Goal: Transaction & Acquisition: Purchase product/service

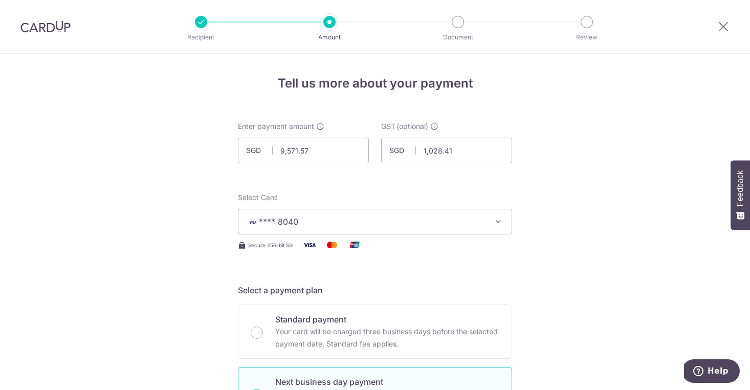
click at [718, 33] on div at bounding box center [723, 26] width 53 height 53
click at [53, 22] on img at bounding box center [45, 26] width 50 height 12
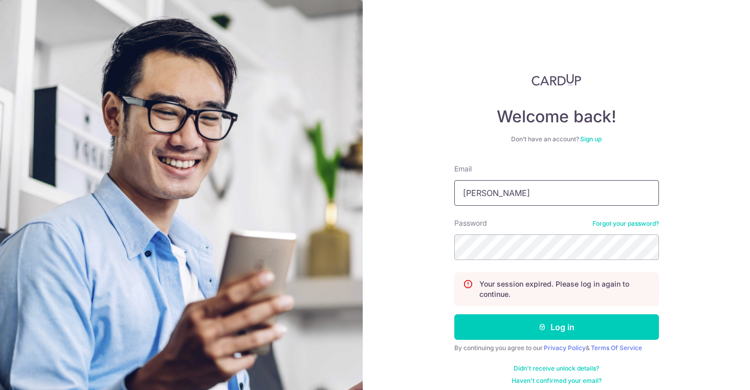
type input "Clement@twomenbagelhouse.co"
click at [555, 327] on button "Log in" at bounding box center [557, 327] width 205 height 26
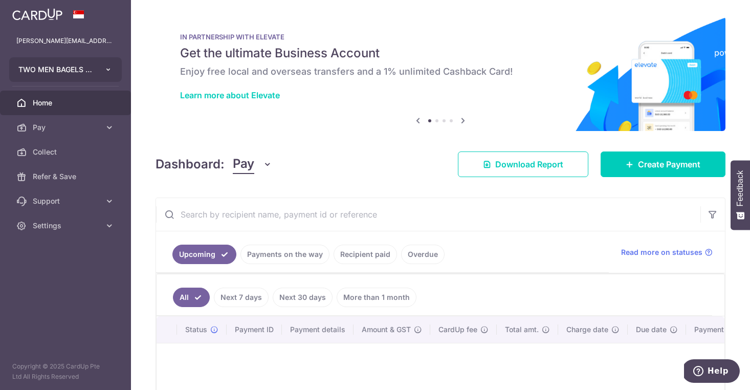
click at [107, 71] on icon "button" at bounding box center [108, 70] width 8 height 8
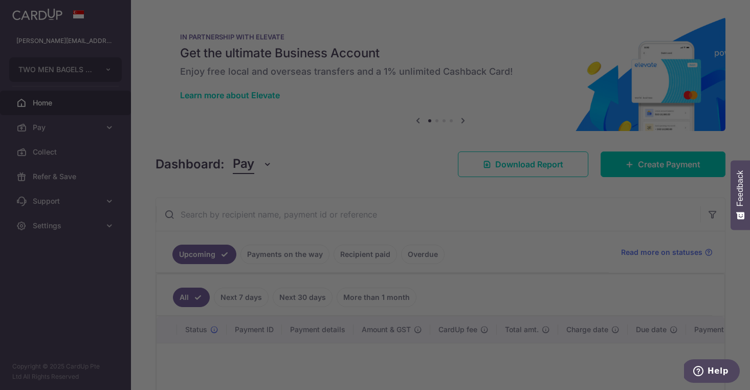
click at [85, 125] on div at bounding box center [379, 197] width 758 height 394
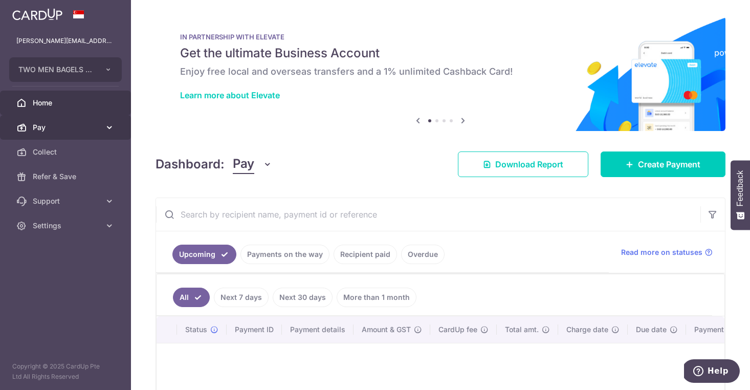
click at [78, 134] on link "Pay" at bounding box center [65, 127] width 131 height 25
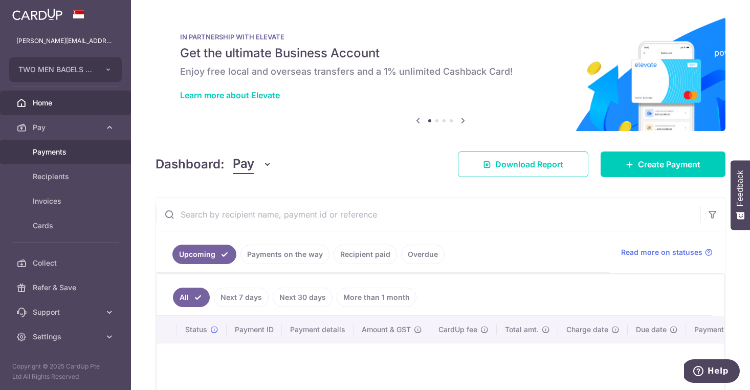
click at [64, 154] on span "Payments" at bounding box center [67, 152] width 68 height 10
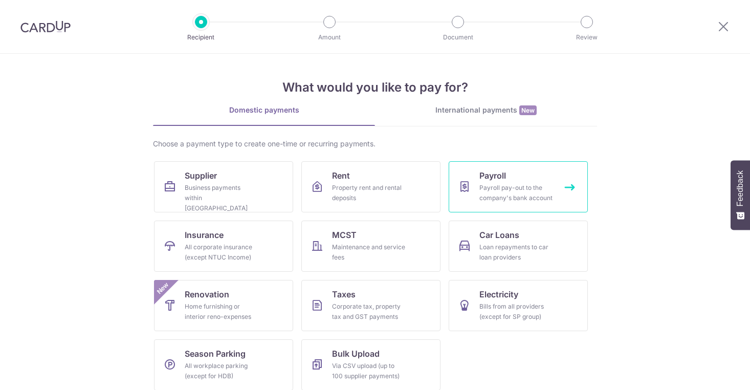
click at [498, 193] on div "Payroll pay-out to the company's bank account" at bounding box center [517, 193] width 74 height 20
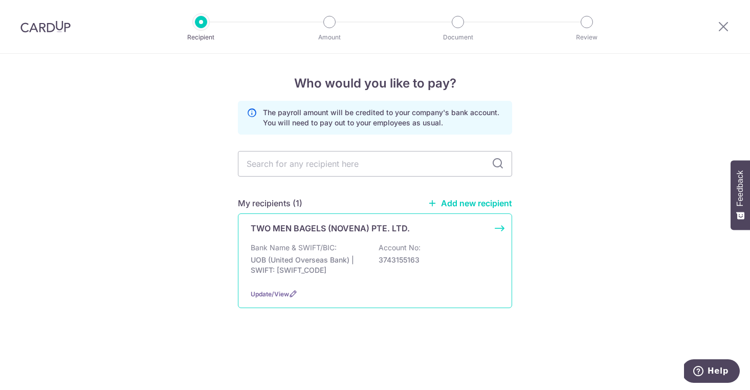
click at [440, 237] on div "TWO MEN BAGELS (NOVENA) PTE. LTD. Bank Name & SWIFT/BIC: UOB (United Overseas B…" at bounding box center [375, 260] width 274 height 95
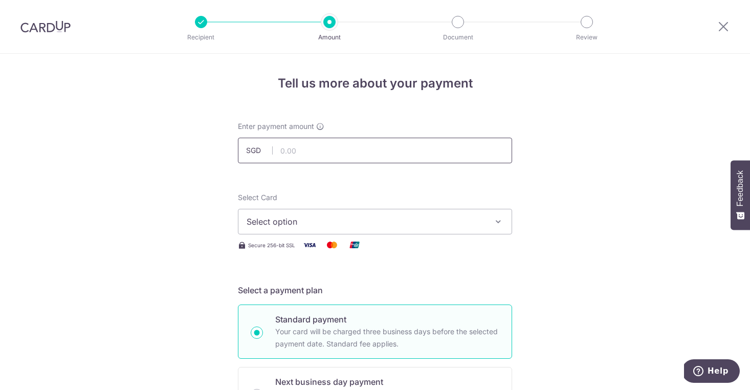
click at [371, 152] on input "text" at bounding box center [375, 151] width 274 height 26
type input "37,468.10"
click at [399, 220] on span "Select option" at bounding box center [366, 221] width 239 height 12
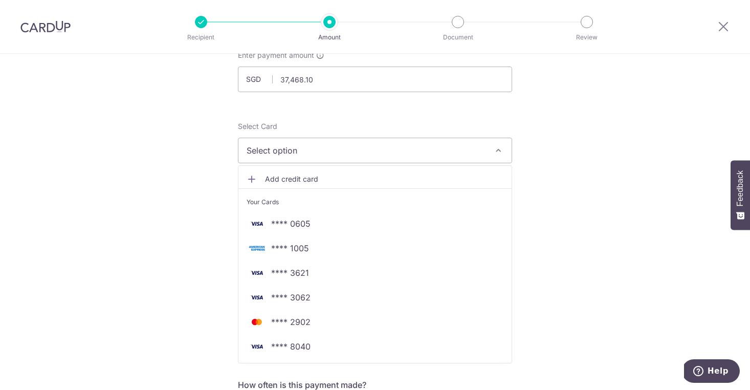
scroll to position [72, 0]
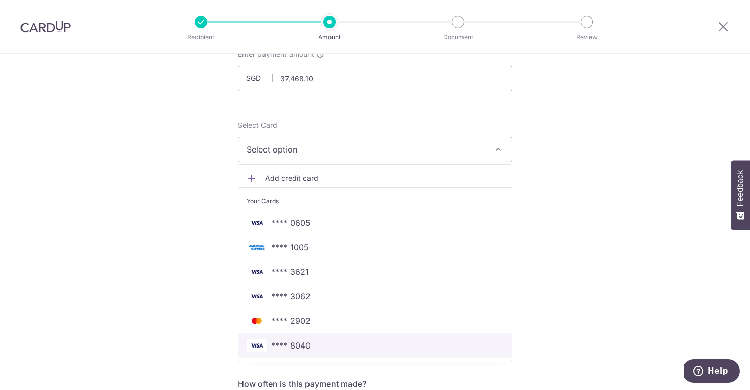
click at [412, 348] on span "**** 8040" at bounding box center [375, 345] width 257 height 12
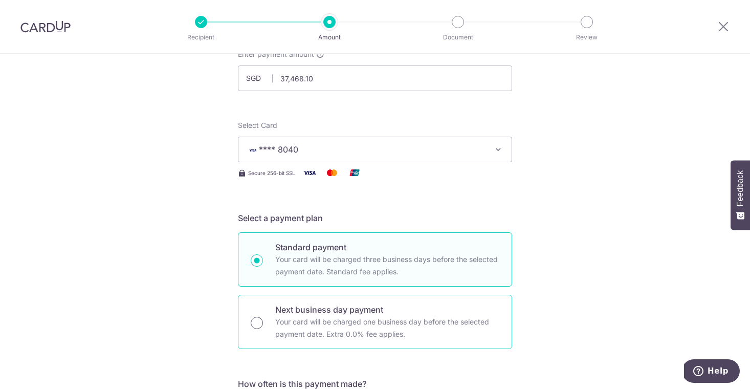
click at [251, 321] on input "Next business day payment Your card will be charged one business day before the…" at bounding box center [257, 323] width 12 height 12
radio input "true"
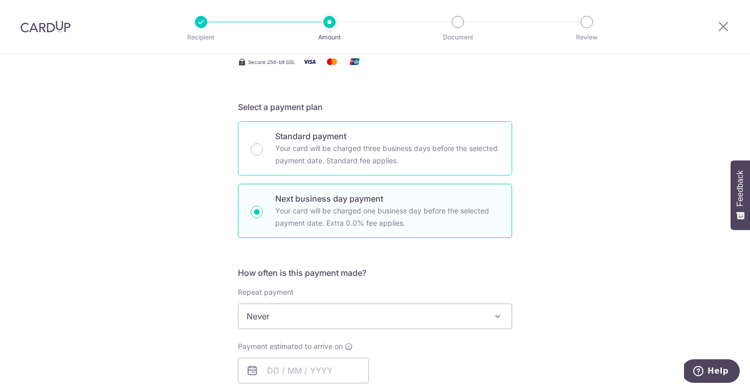
scroll to position [252, 0]
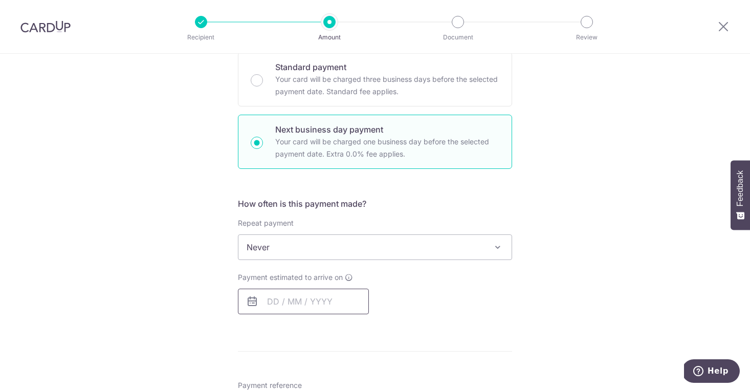
click at [314, 299] on input "text" at bounding box center [303, 302] width 131 height 26
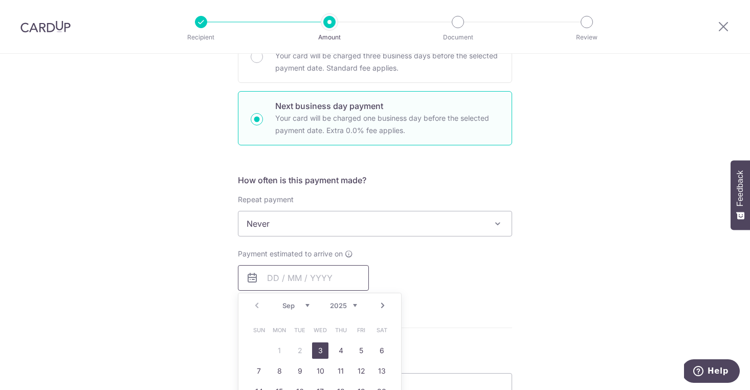
scroll to position [296, 0]
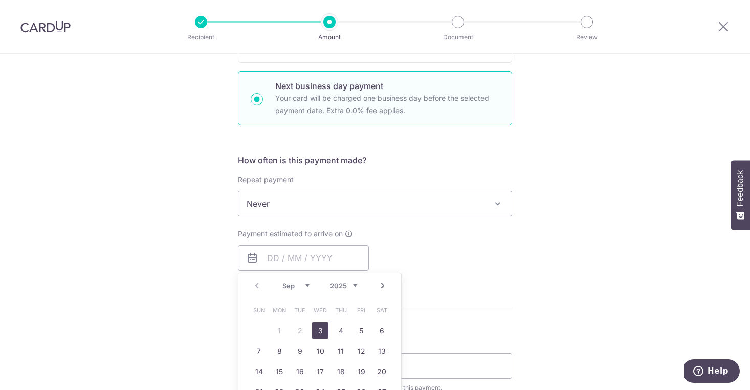
click at [318, 331] on link "3" at bounding box center [320, 330] width 16 height 16
type input "[DATE]"
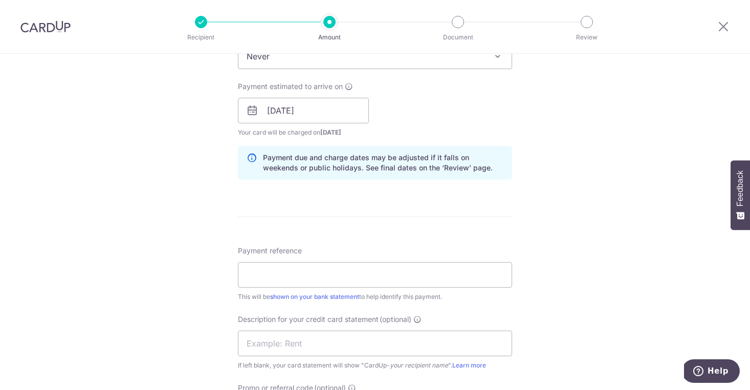
scroll to position [485, 0]
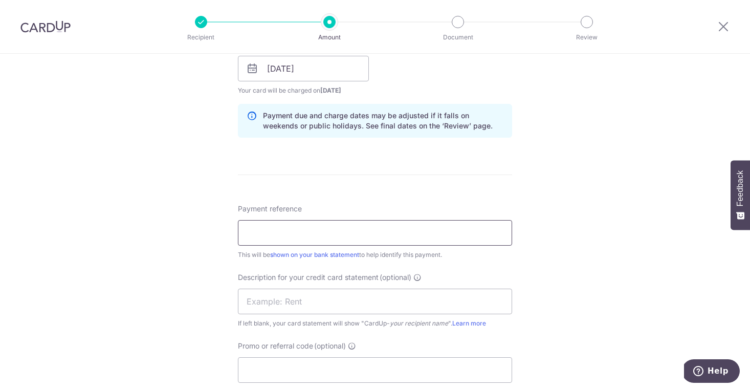
click at [411, 229] on input "Payment reference" at bounding box center [375, 233] width 274 height 26
type input "J"
type input "AUG PAYROLL NVN"
click at [379, 308] on input "text" at bounding box center [375, 302] width 274 height 26
type input "PAYROLL"
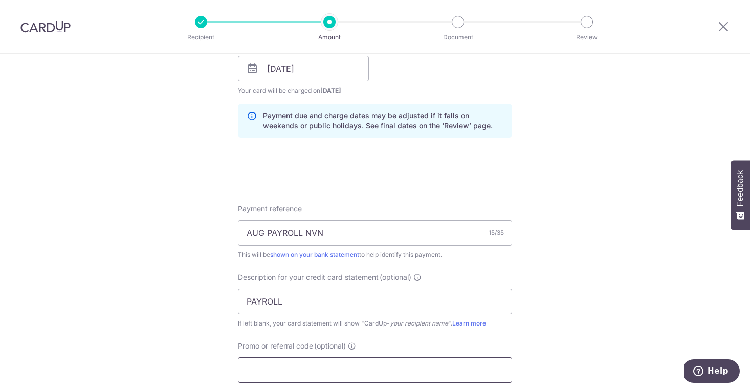
click at [370, 369] on input "Promo or referral code (optional)" at bounding box center [375, 370] width 274 height 26
type input "2mbh170"
click at [560, 310] on div "Tell us more about your payment Enter payment amount SGD 37,468.10 37468.10 Sel…" at bounding box center [375, 130] width 750 height 1122
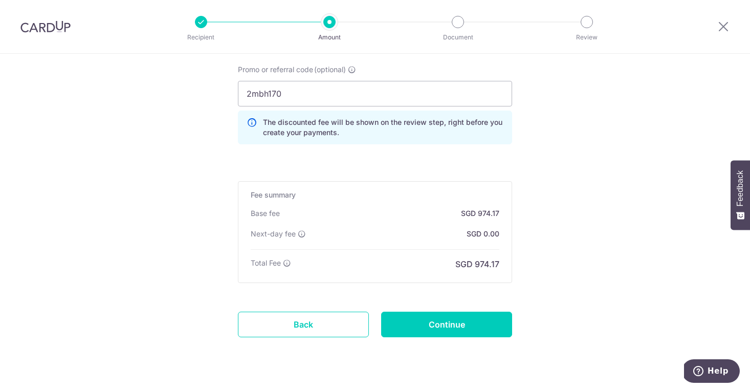
scroll to position [786, 0]
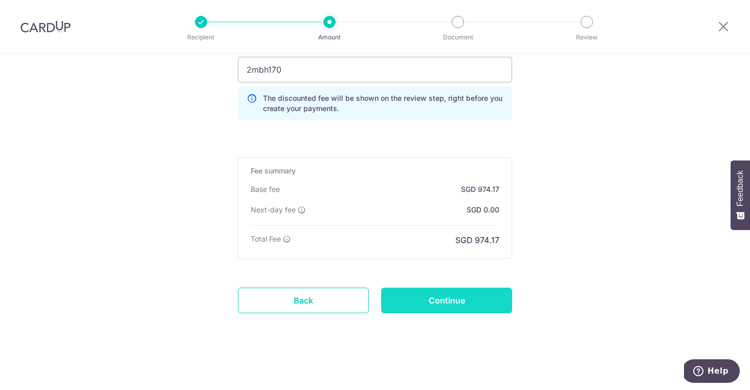
click at [438, 288] on input "Continue" at bounding box center [446, 301] width 131 height 26
type input "Create Schedule"
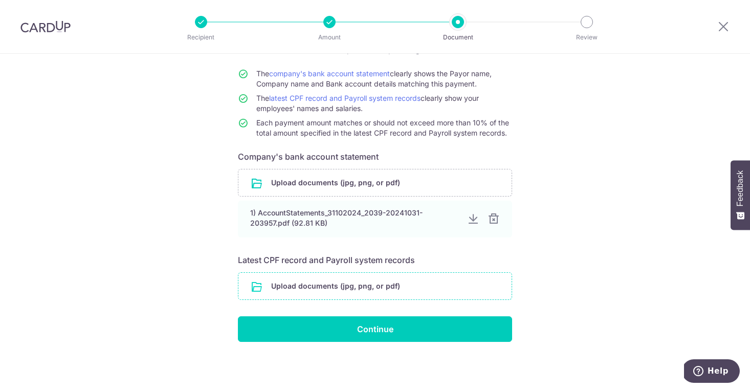
scroll to position [86, 0]
click at [441, 287] on input "file" at bounding box center [375, 286] width 273 height 27
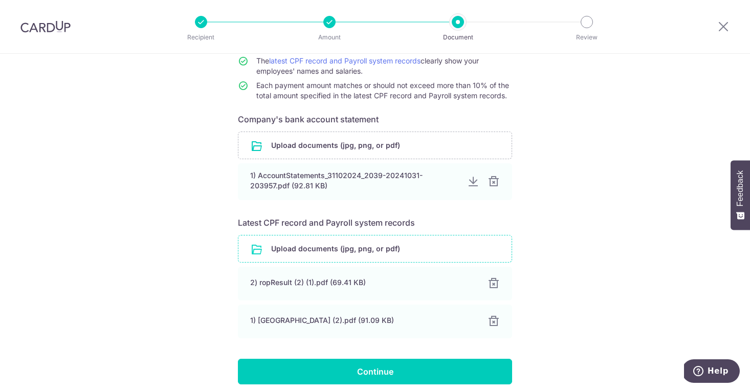
scroll to position [166, 0]
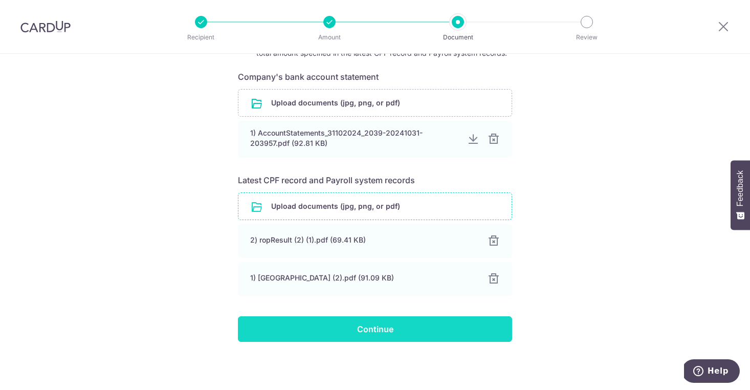
click at [471, 323] on input "Continue" at bounding box center [375, 329] width 274 height 26
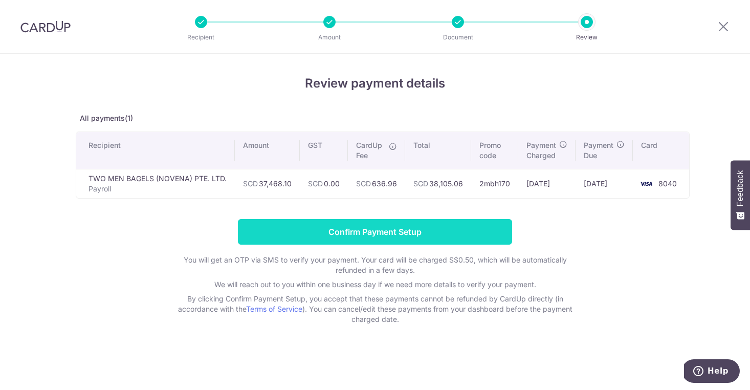
click at [426, 224] on input "Confirm Payment Setup" at bounding box center [375, 232] width 274 height 26
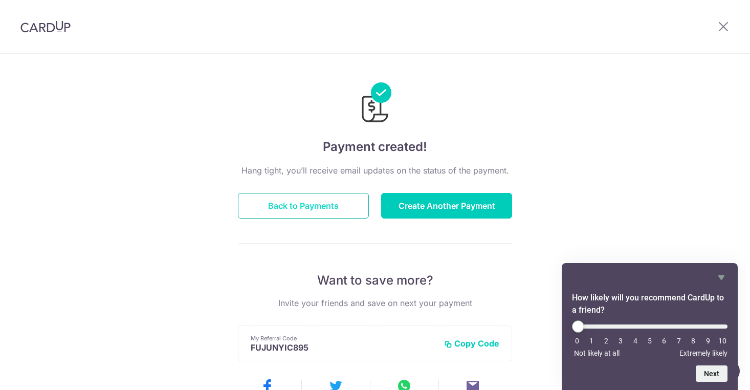
click at [339, 212] on button "Back to Payments" at bounding box center [303, 206] width 131 height 26
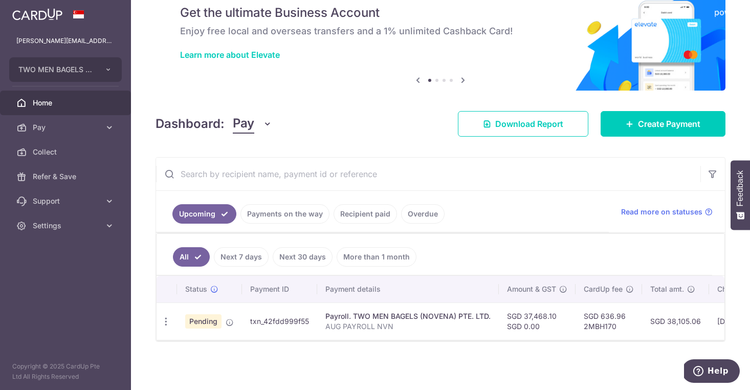
scroll to position [0, 24]
